Goal: Task Accomplishment & Management: Use online tool/utility

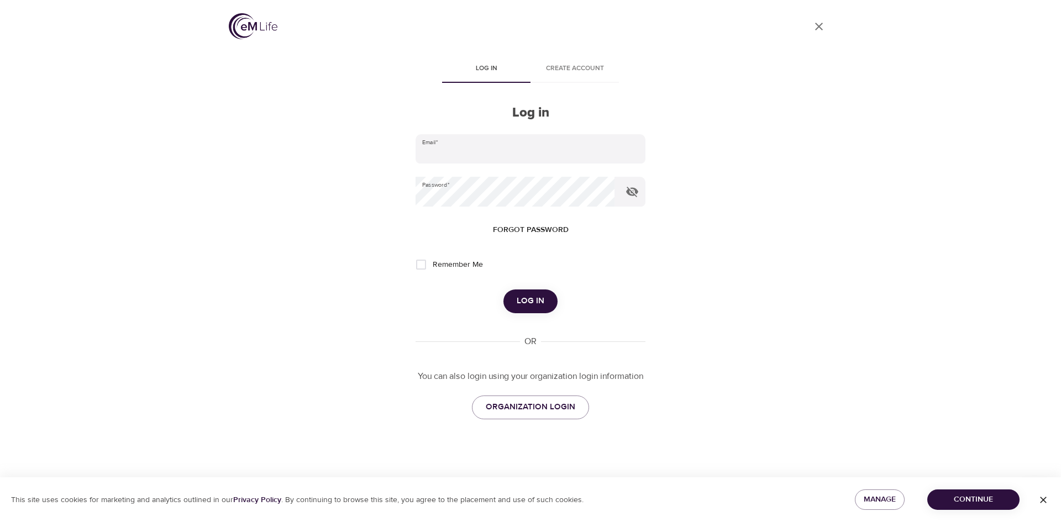
type input "[EMAIL_ADDRESS][DOMAIN_NAME]"
click at [545, 300] on button "Log in" at bounding box center [530, 301] width 54 height 23
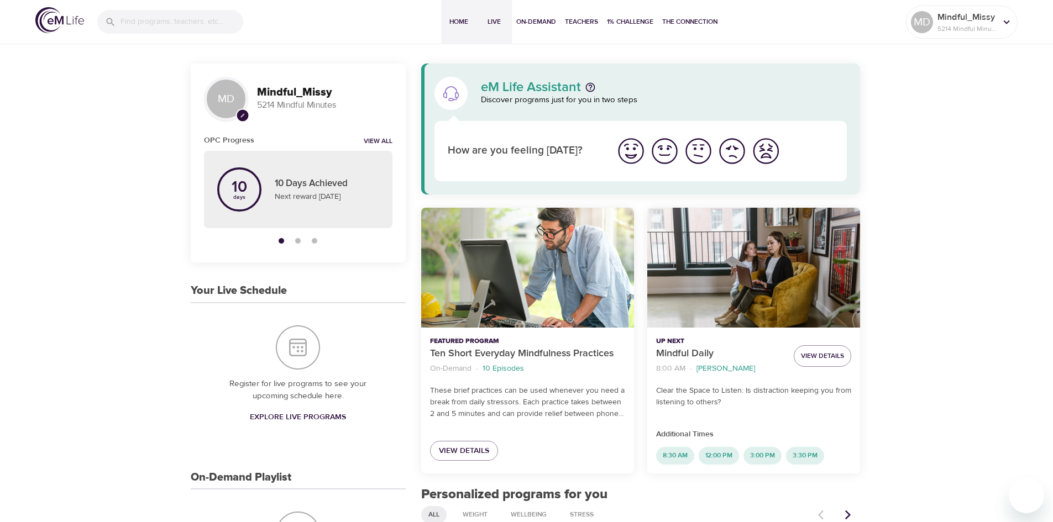
click at [494, 20] on span "Live" at bounding box center [494, 22] width 27 height 12
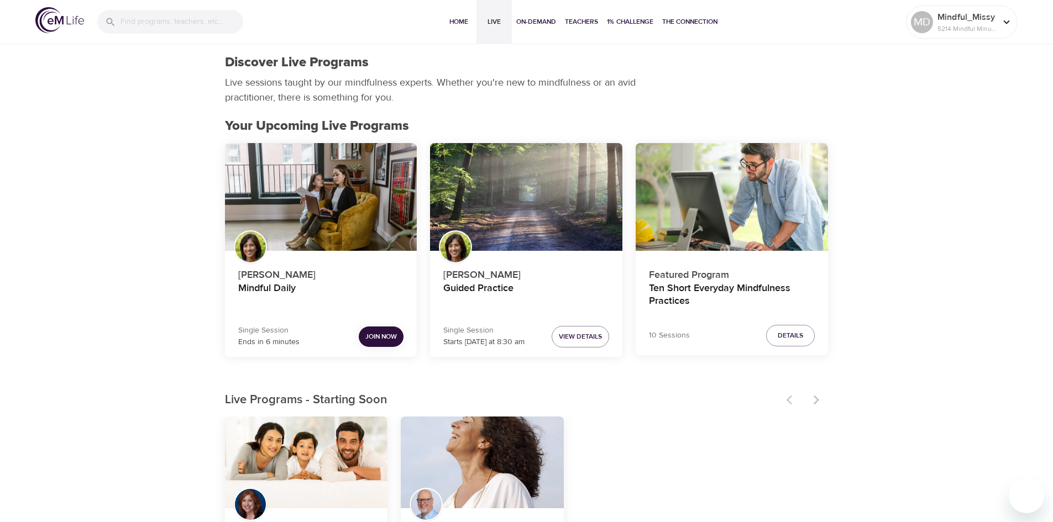
click at [367, 340] on span "Join Now" at bounding box center [380, 337] width 31 height 12
